Goal: Find specific page/section: Find specific page/section

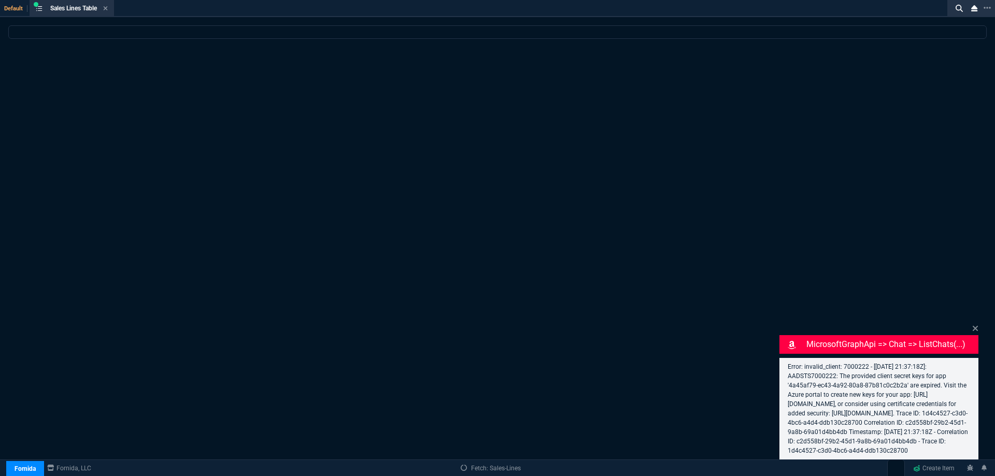
select select
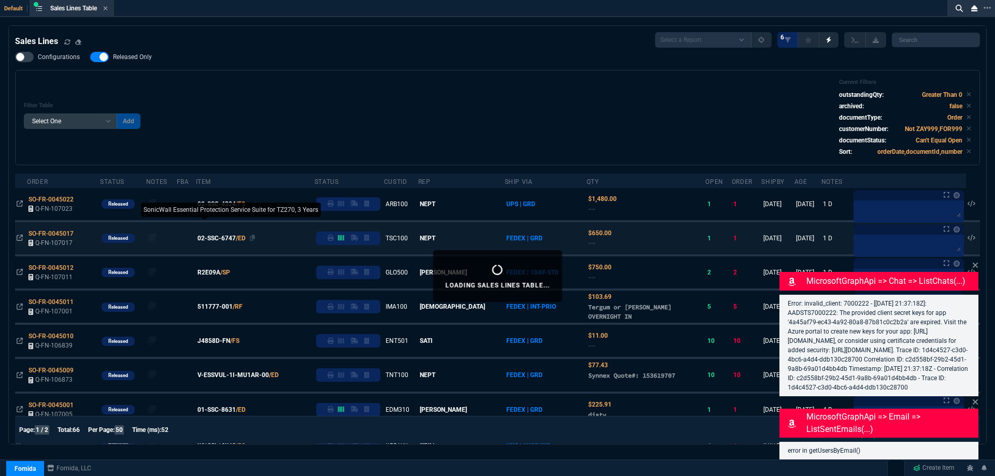
click at [230, 241] on span "02-SSC-6747" at bounding box center [217, 238] width 38 height 9
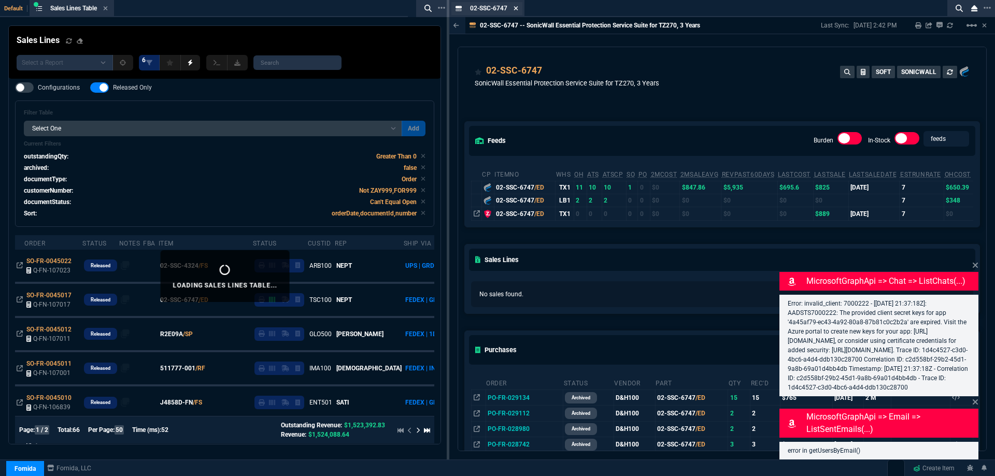
click at [517, 8] on icon at bounding box center [516, 8] width 4 height 4
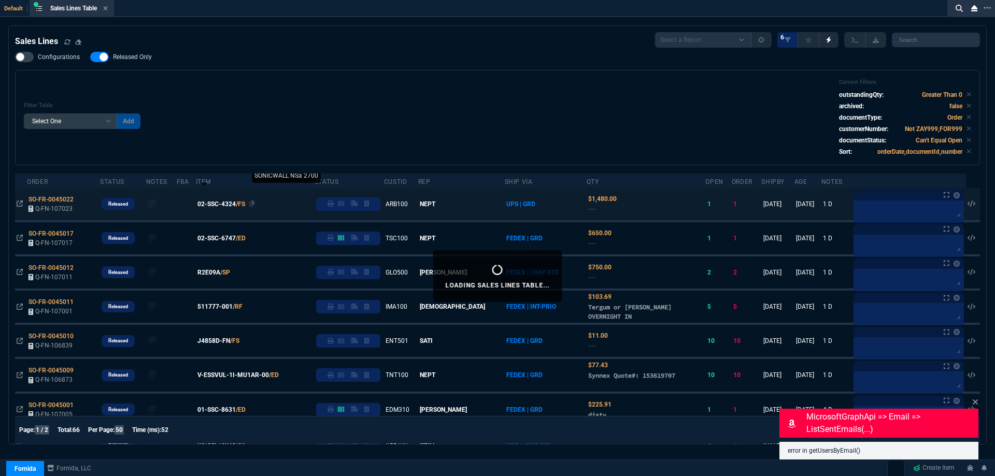
click at [236, 203] on span "02-SSC-4324" at bounding box center [217, 204] width 38 height 9
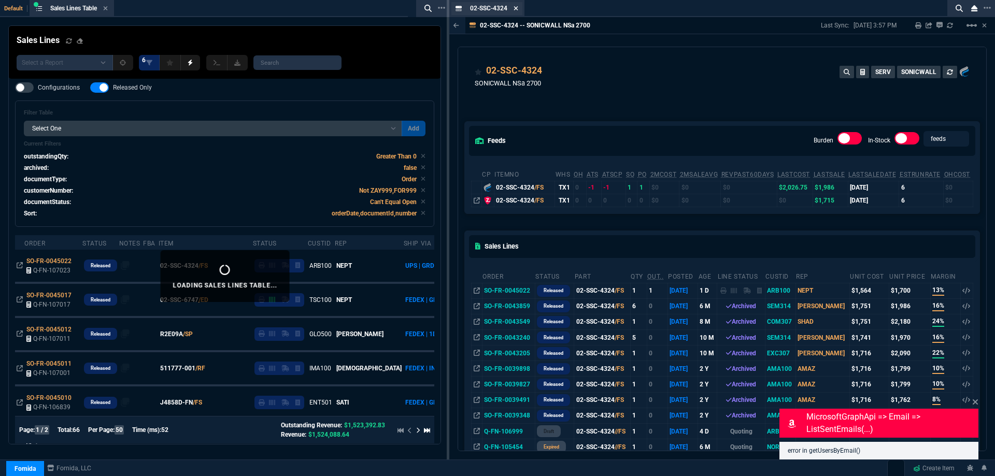
click at [517, 9] on icon at bounding box center [516, 8] width 4 height 4
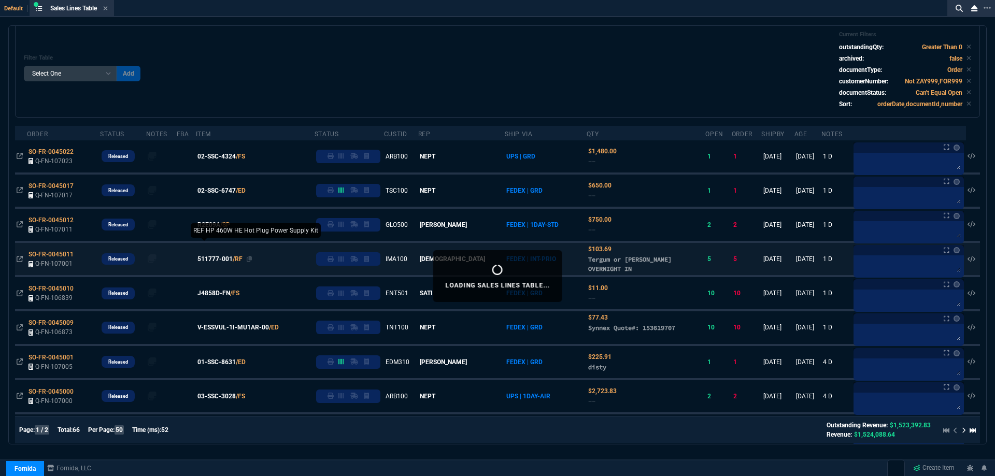
scroll to position [52, 0]
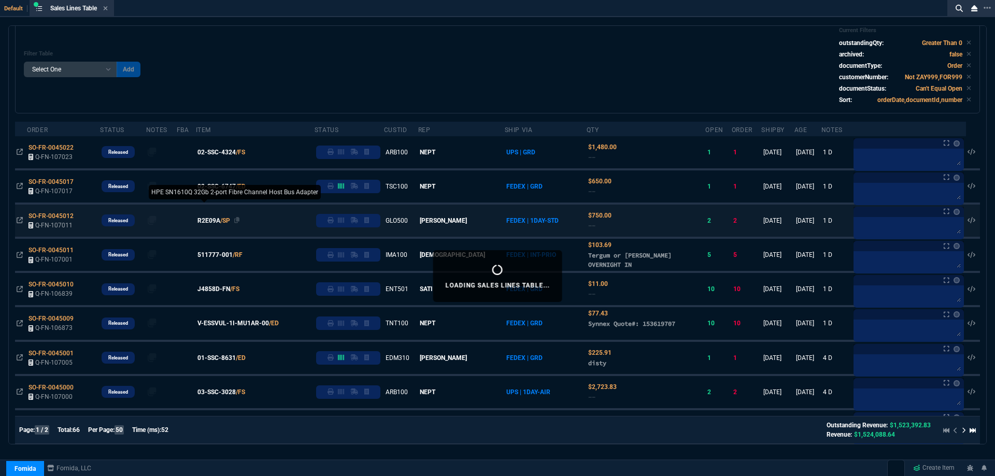
click at [220, 222] on span "R2E09A" at bounding box center [209, 220] width 23 height 9
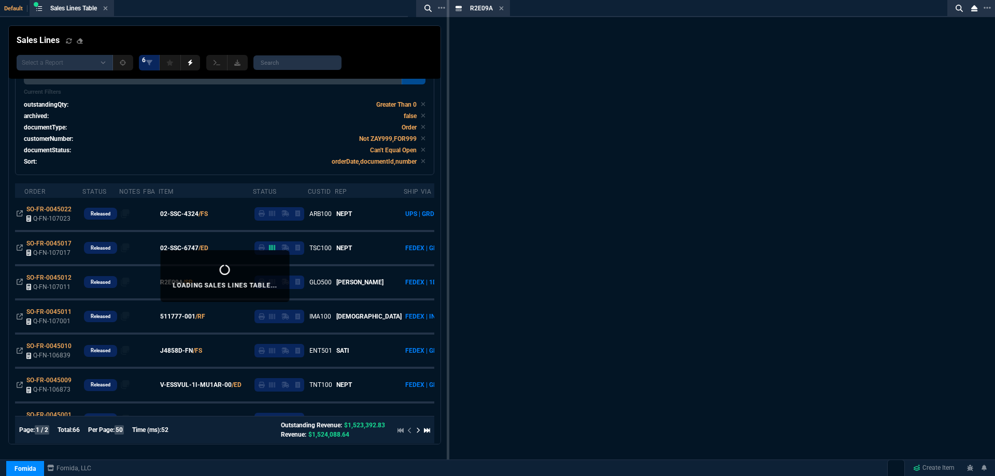
scroll to position [82, 0]
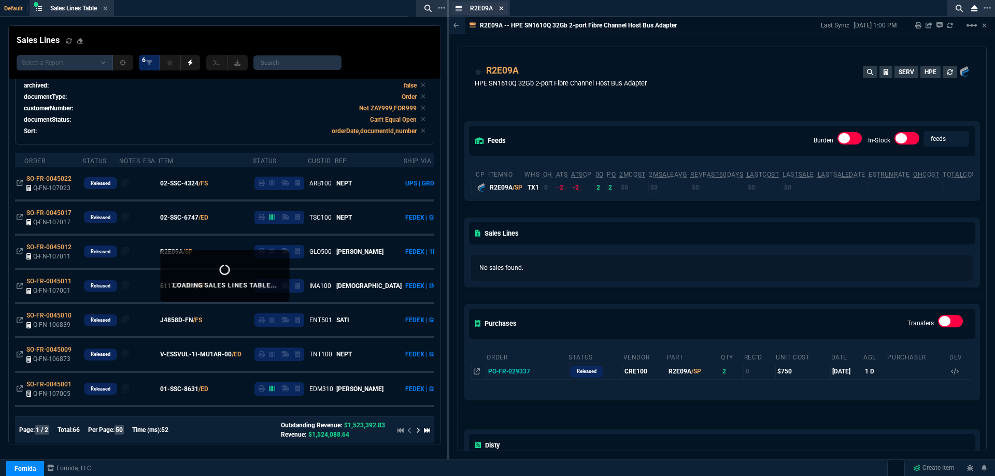
click at [503, 9] on icon at bounding box center [501, 8] width 5 height 6
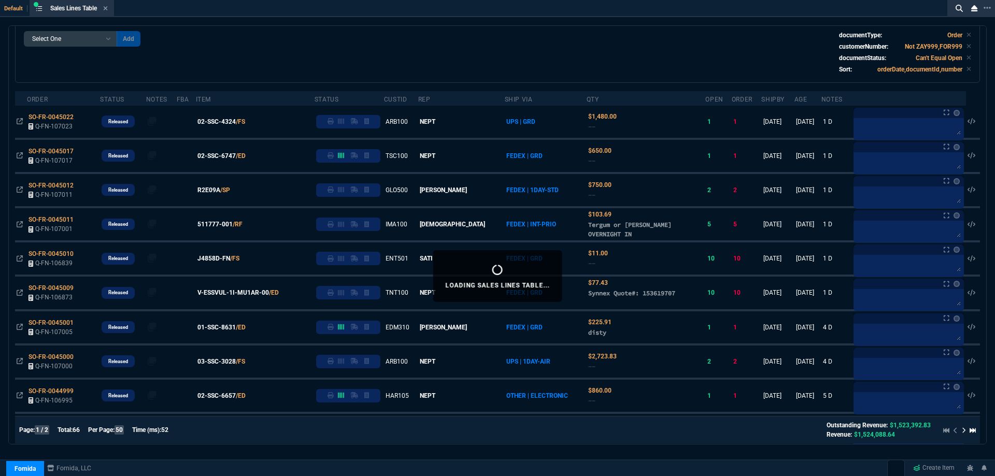
scroll to position [52, 0]
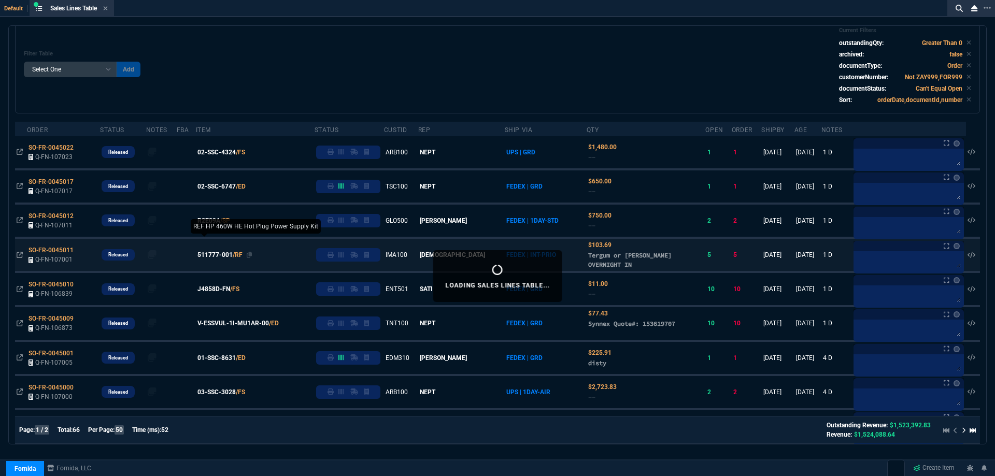
click at [225, 258] on span "511777-001" at bounding box center [215, 254] width 35 height 9
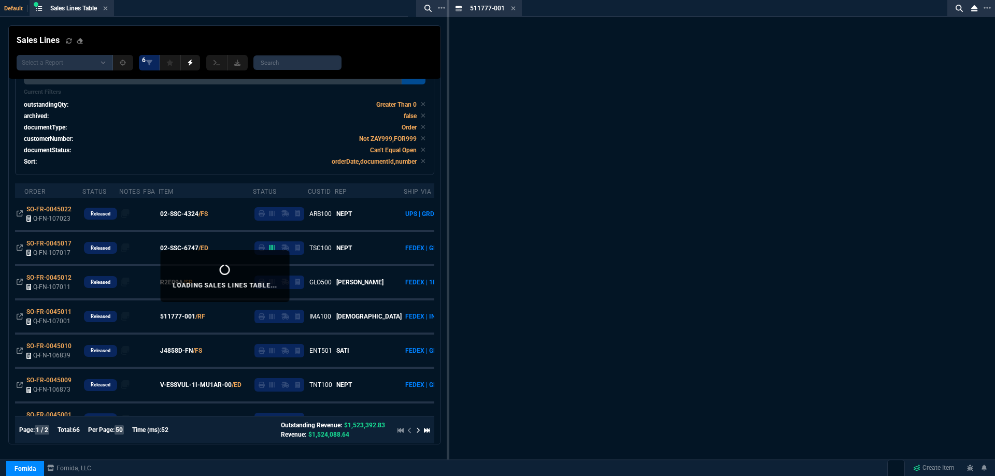
scroll to position [82, 0]
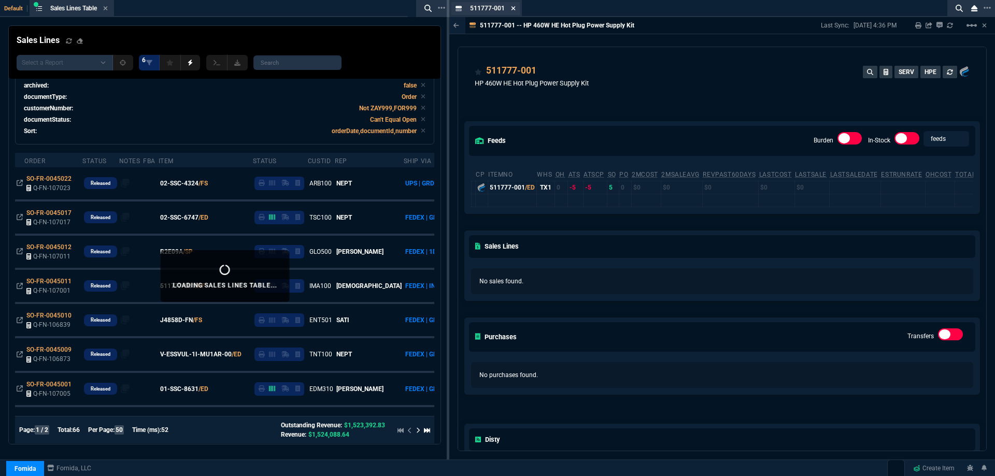
click at [515, 10] on icon at bounding box center [514, 8] width 4 height 4
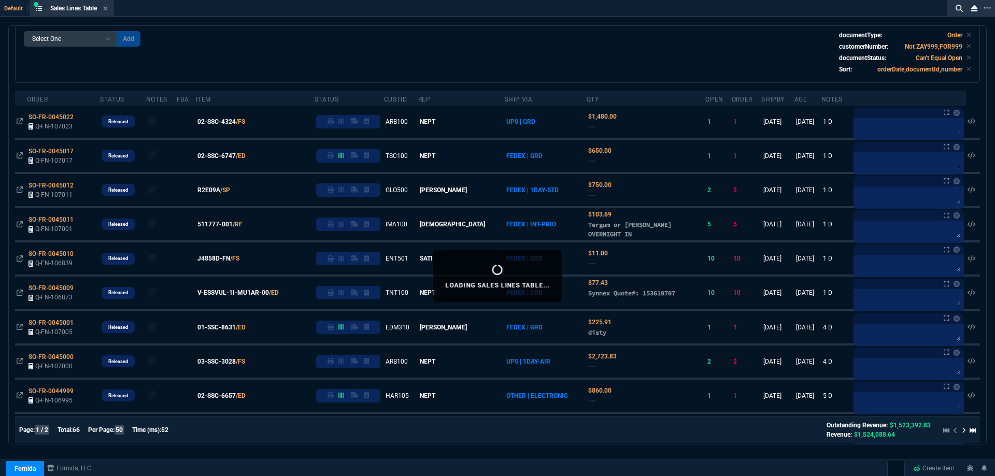
scroll to position [52, 0]
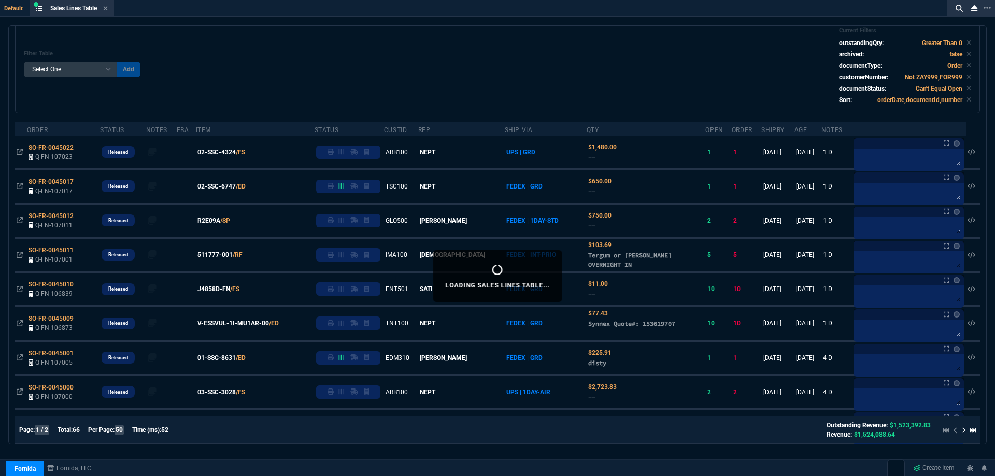
click at [354, 76] on div "Filter Table Select One Add Filter () Age () ATS () Cond (itemVariantCode) Cust…" at bounding box center [498, 66] width 948 height 78
